Goal: Task Accomplishment & Management: Manage account settings

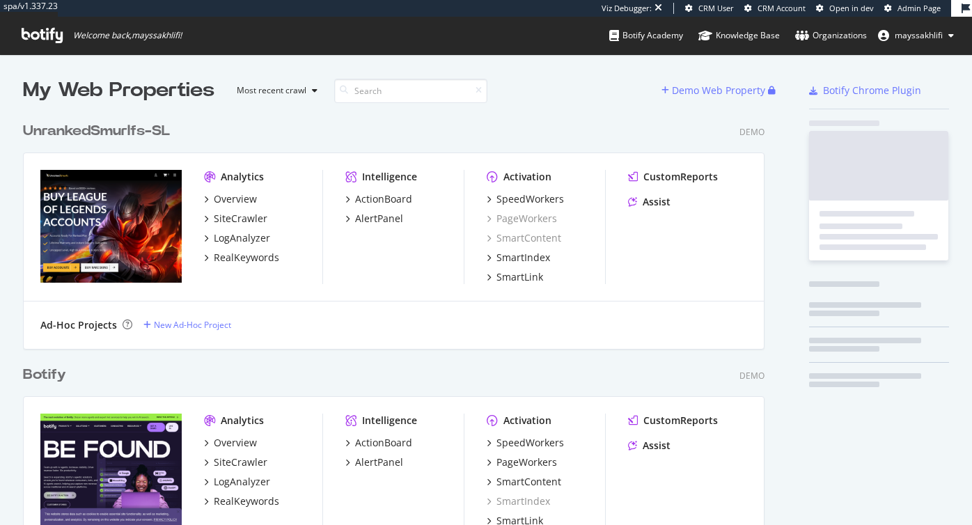
scroll to position [525, 972]
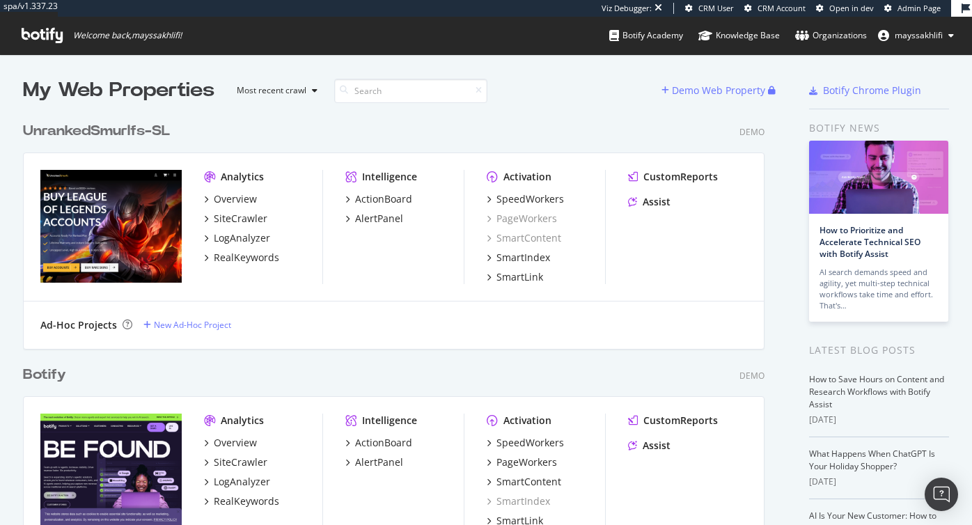
click at [150, 128] on div "UnrankedSmurlfs-SL" at bounding box center [96, 131] width 147 height 20
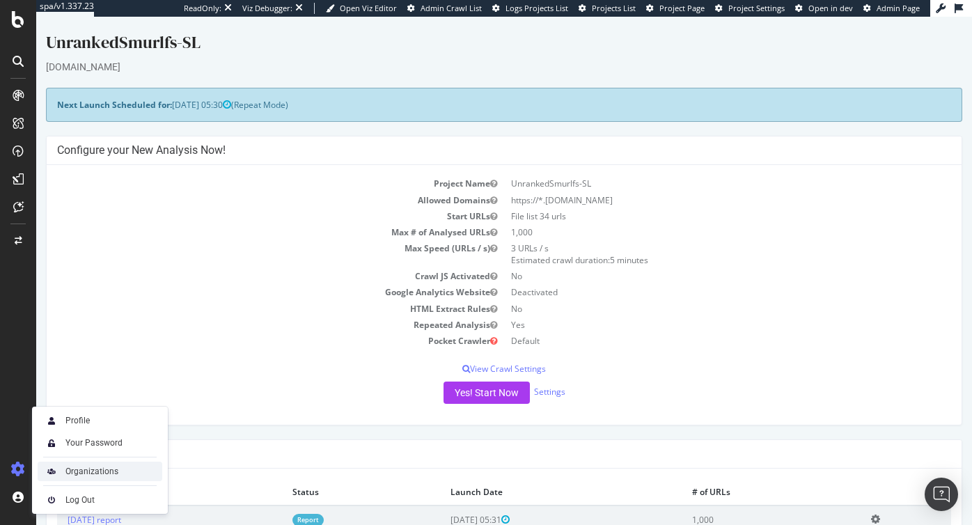
click at [108, 464] on div "Organizations" at bounding box center [100, 471] width 125 height 19
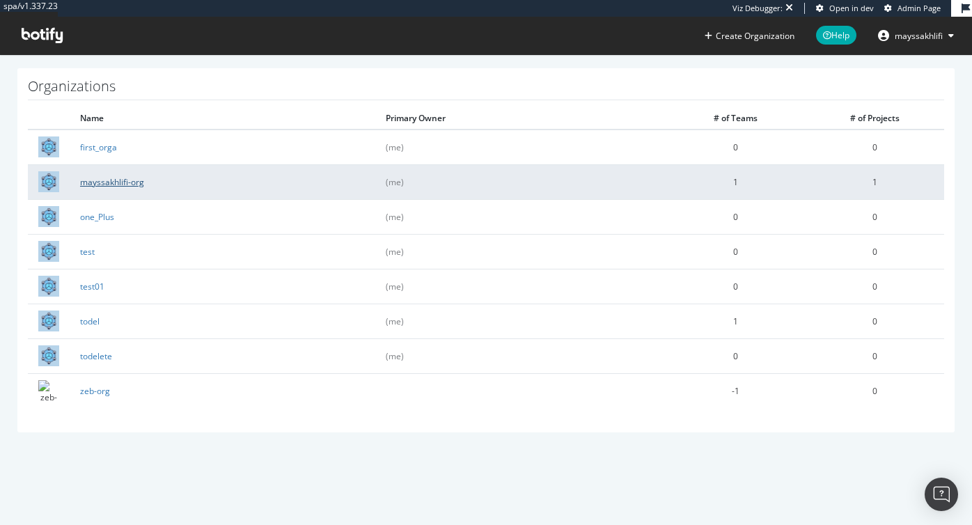
click at [141, 182] on link "mayssakhlifi-org" at bounding box center [112, 182] width 64 height 12
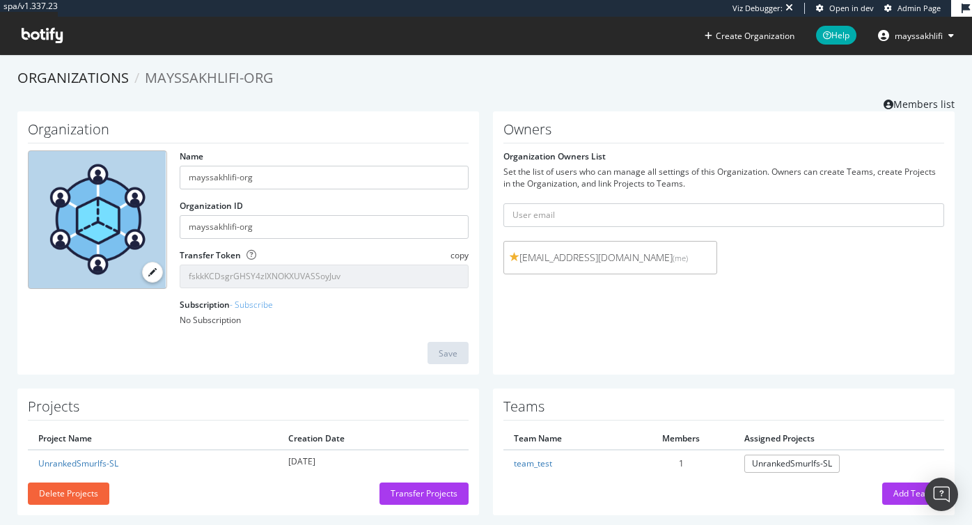
scroll to position [17, 0]
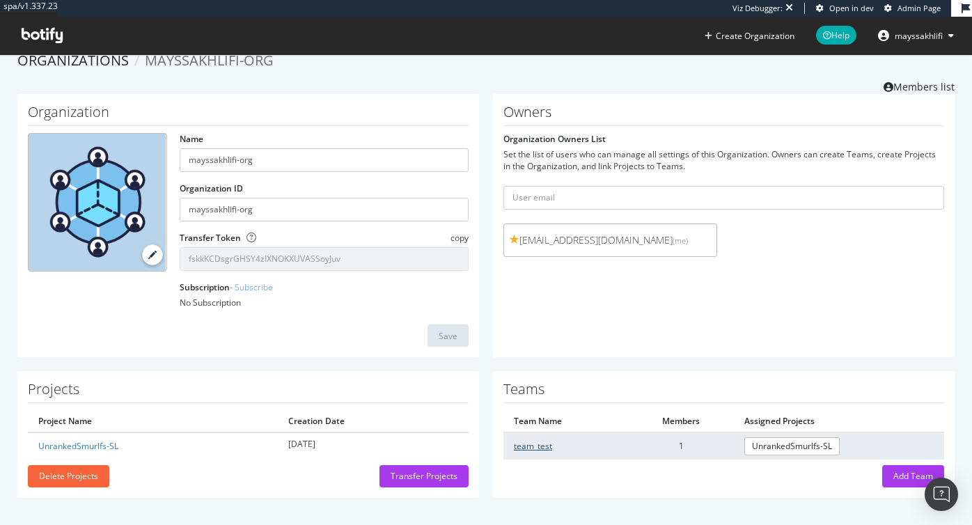
click at [533, 444] on link "team_test" at bounding box center [533, 446] width 38 height 12
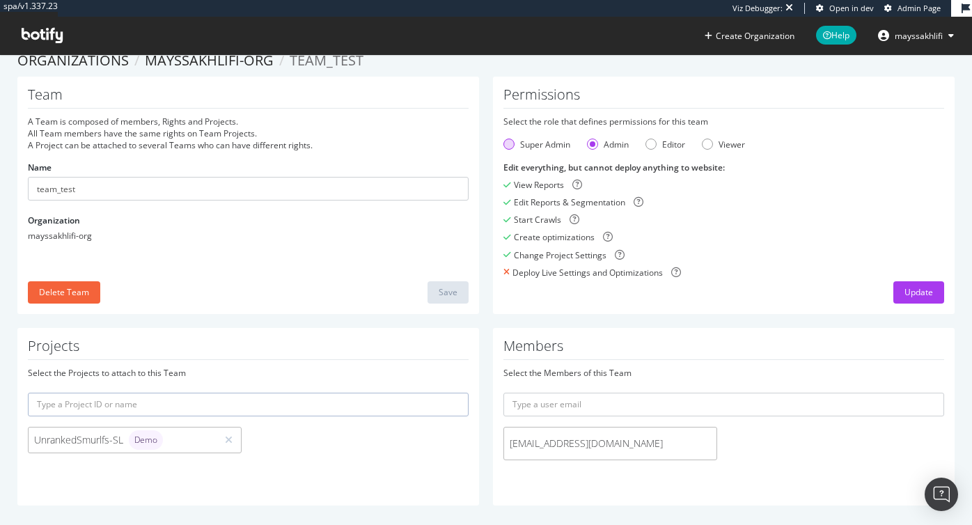
click at [532, 143] on div "Super Admin" at bounding box center [545, 145] width 50 height 12
click at [905, 290] on div "Update" at bounding box center [919, 292] width 29 height 12
click at [56, 33] on icon at bounding box center [42, 35] width 41 height 15
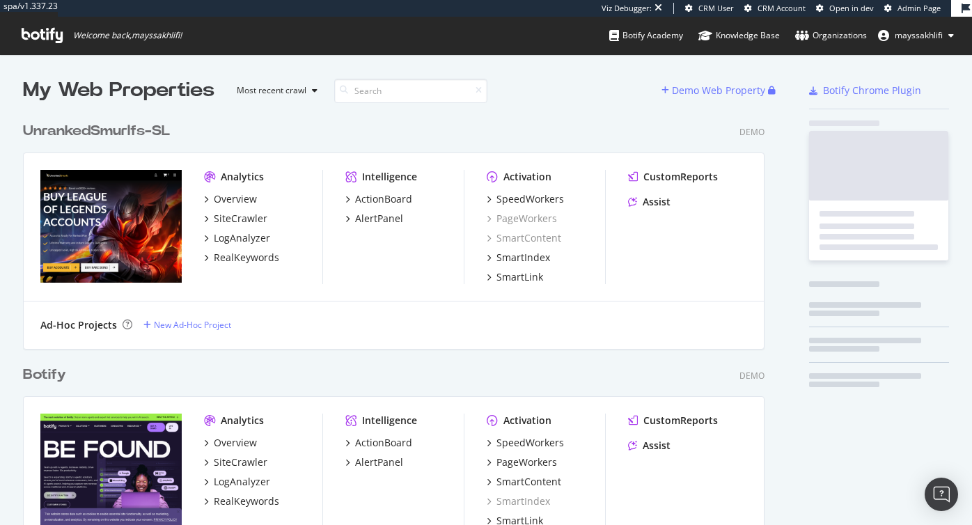
scroll to position [525, 972]
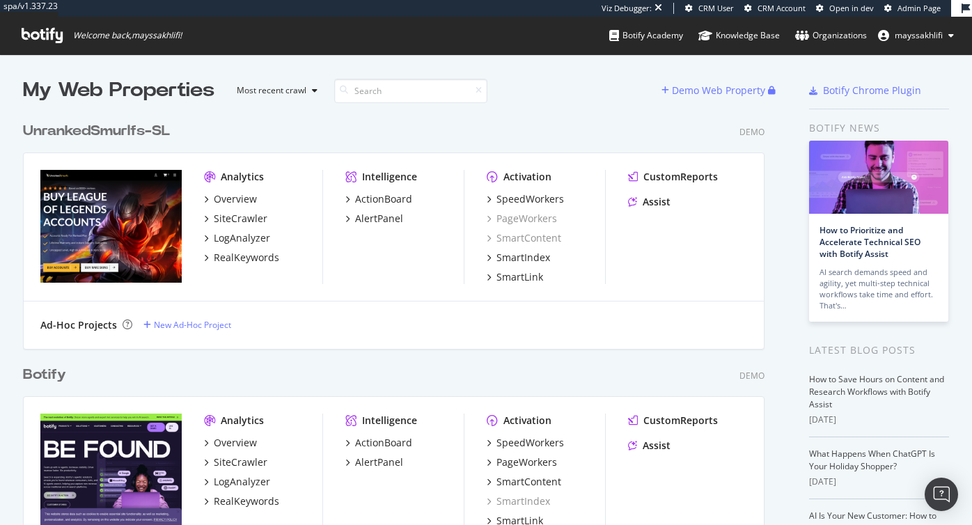
click at [931, 41] on span "mayssakhlifi" at bounding box center [919, 35] width 48 height 12
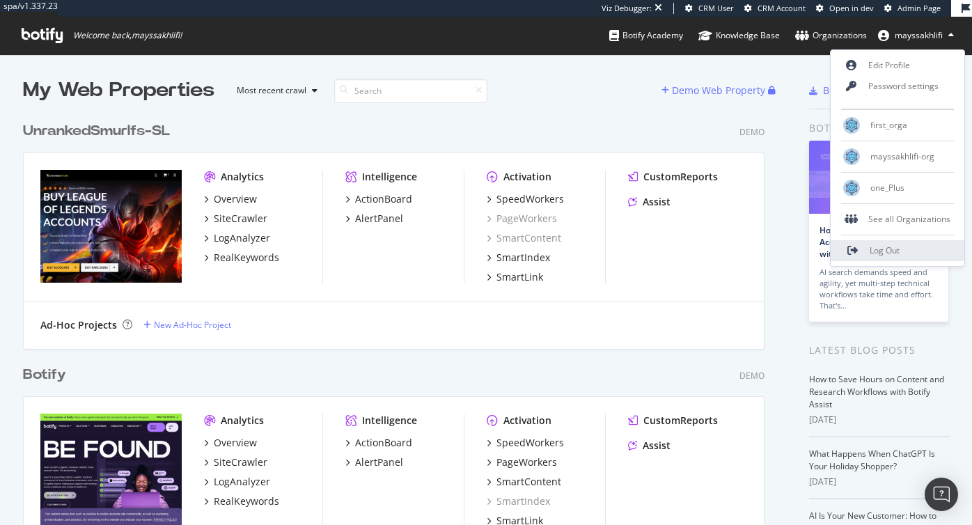
click at [882, 252] on span "Log Out" at bounding box center [885, 250] width 30 height 12
